Goal: Check status: Check status

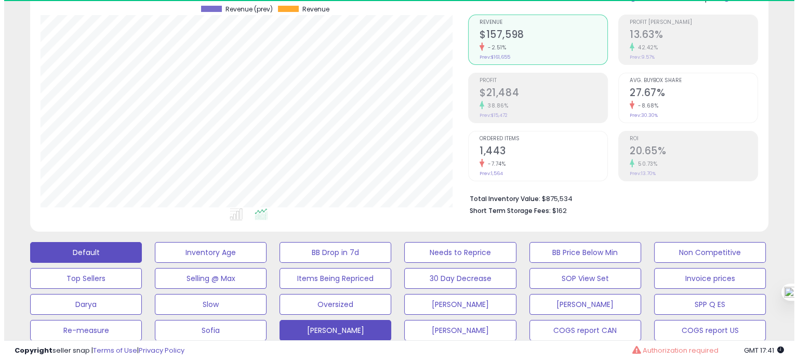
scroll to position [212, 427]
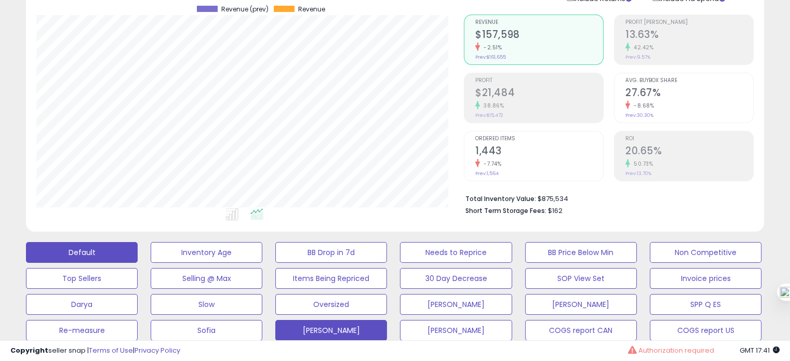
click at [262, 263] on button "[PERSON_NAME]" at bounding box center [207, 252] width 112 height 21
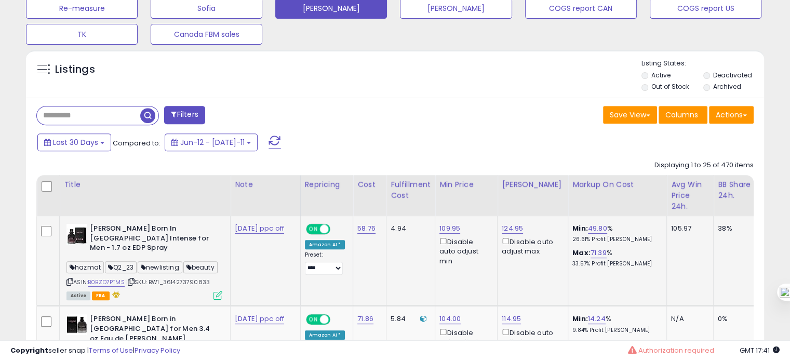
scroll to position [411, 0]
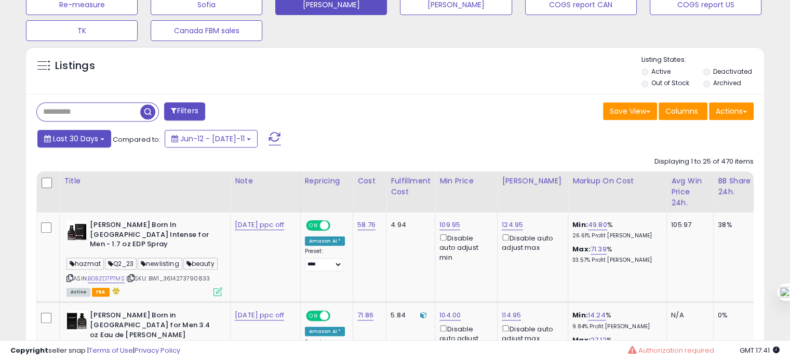
click at [98, 141] on button "Last 30 Days" at bounding box center [74, 139] width 74 height 18
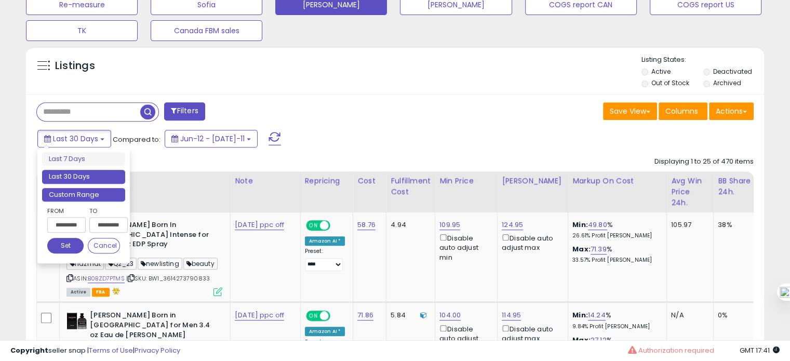
click at [83, 192] on li "Custom Range" at bounding box center [83, 195] width 83 height 14
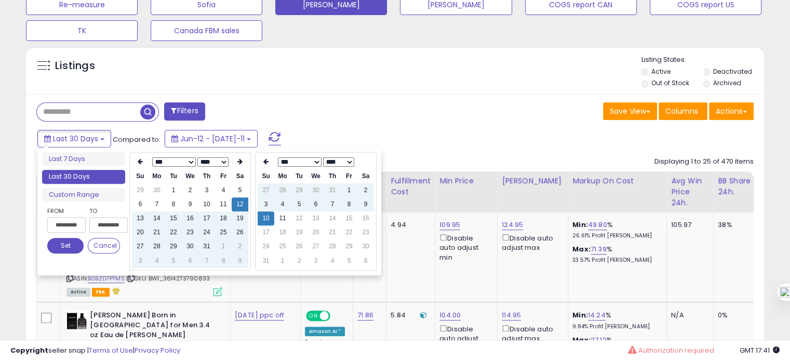
type input "**********"
click at [280, 222] on td "11" at bounding box center [282, 218] width 17 height 14
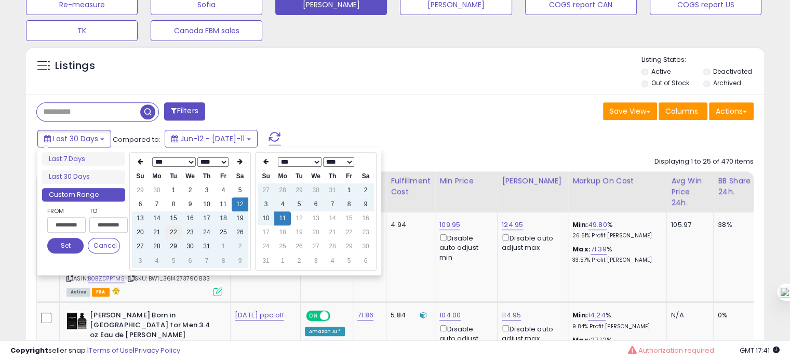
type input "**********"
click at [73, 247] on button "Set" at bounding box center [65, 246] width 36 height 16
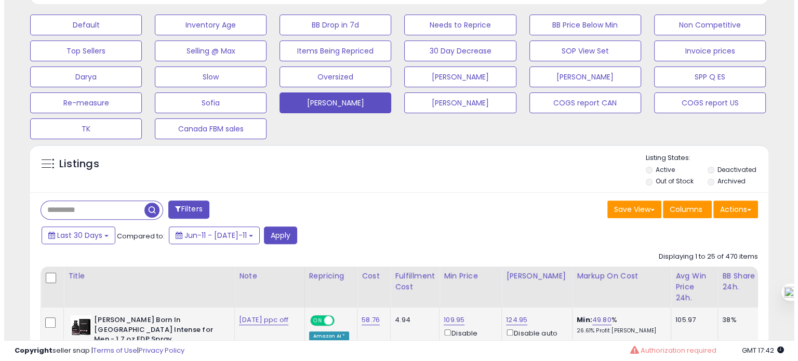
scroll to position [317, 0]
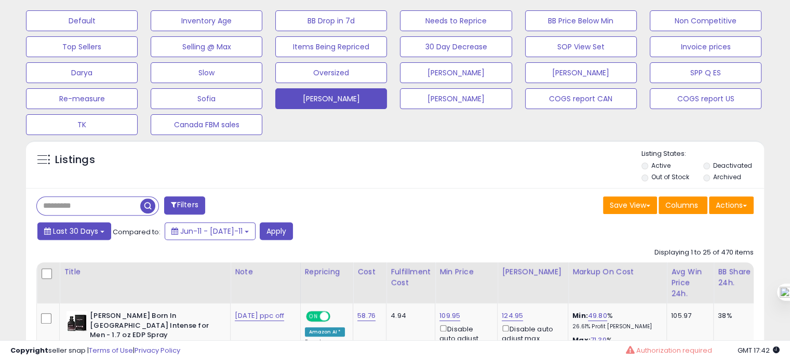
click at [96, 226] on span "Last 30 Days" at bounding box center [75, 231] width 45 height 10
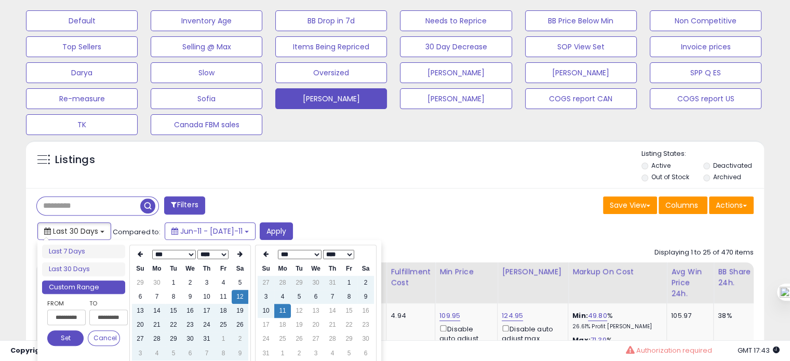
type input "**********"
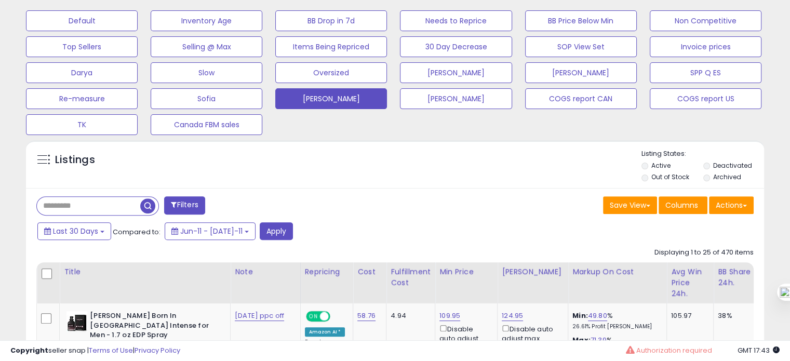
click at [357, 179] on div "Listings" at bounding box center [395, 166] width 738 height 35
click at [267, 232] on button "Apply" at bounding box center [276, 231] width 33 height 18
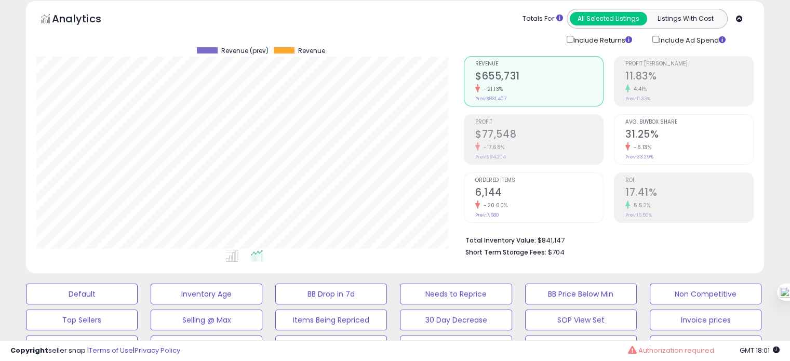
scroll to position [0, 0]
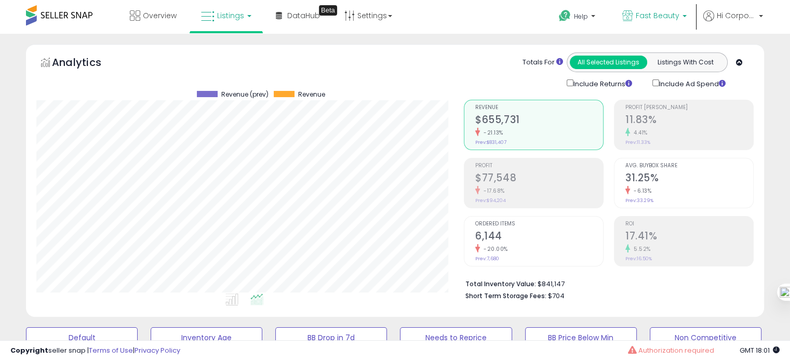
click at [638, 19] on span "Fast Beauty" at bounding box center [658, 15] width 44 height 10
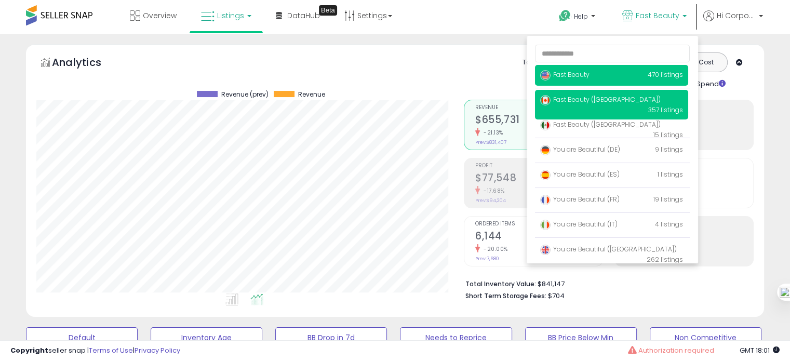
click at [570, 102] on span "Fast Beauty ([GEOGRAPHIC_DATA])" at bounding box center [600, 99] width 120 height 9
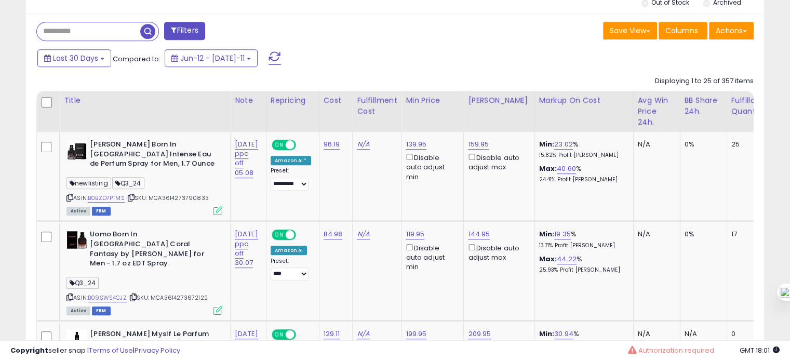
scroll to position [492, 0]
